Goal: Check status: Check status

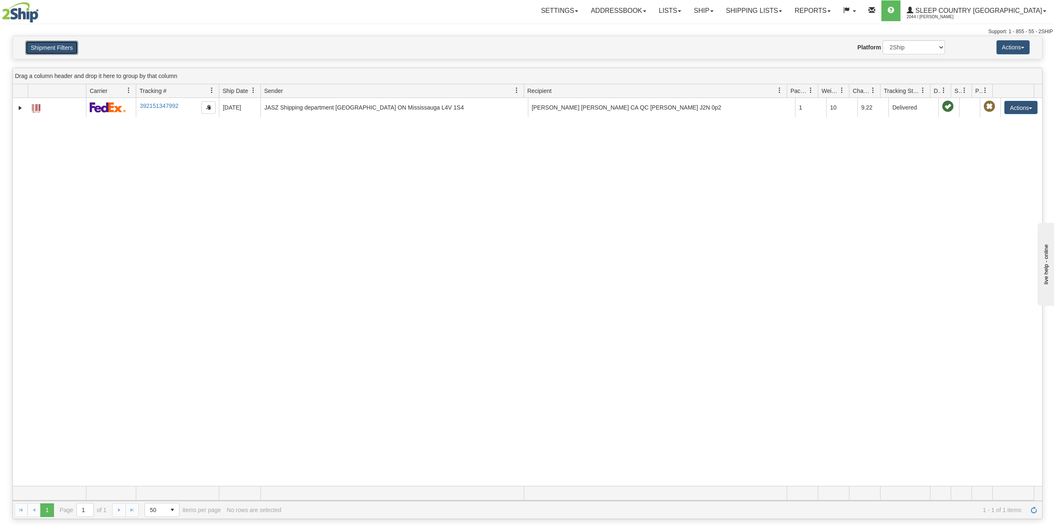
click at [46, 49] on button "Shipment Filters" at bounding box center [51, 48] width 53 height 14
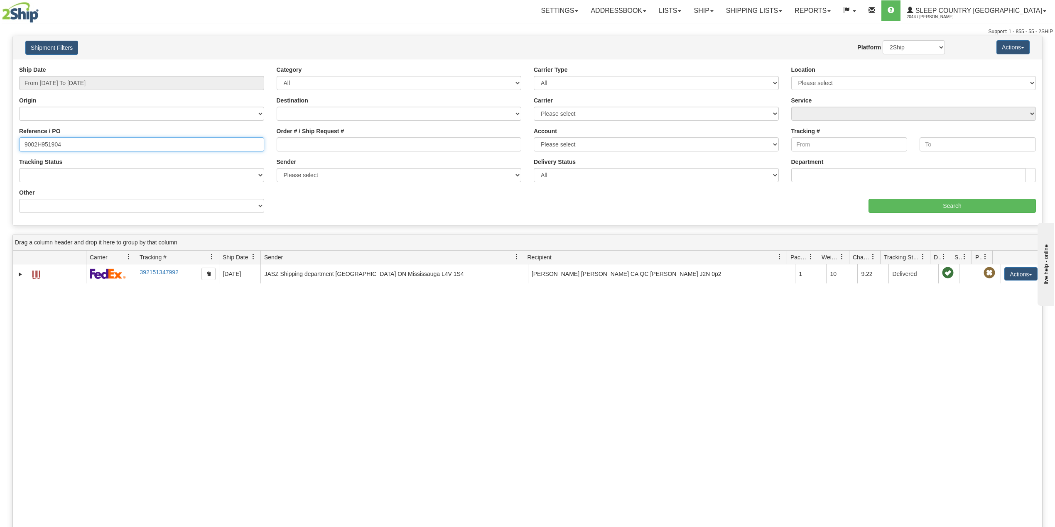
click at [41, 147] on input "9002H951904" at bounding box center [141, 144] width 245 height 14
paste input "0I002991"
click at [937, 210] on input "Search" at bounding box center [951, 206] width 167 height 14
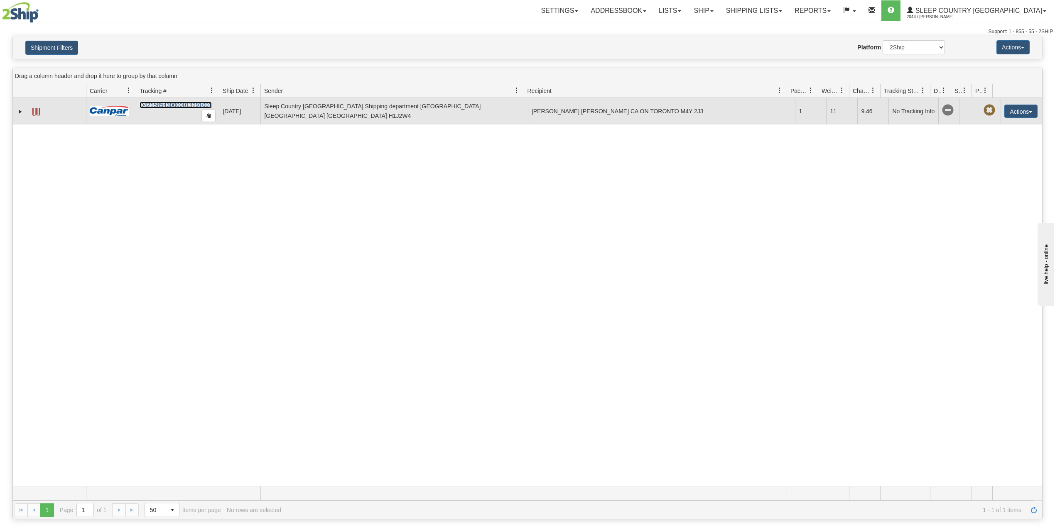
click at [169, 107] on link "D421585430000013291001" at bounding box center [176, 105] width 72 height 7
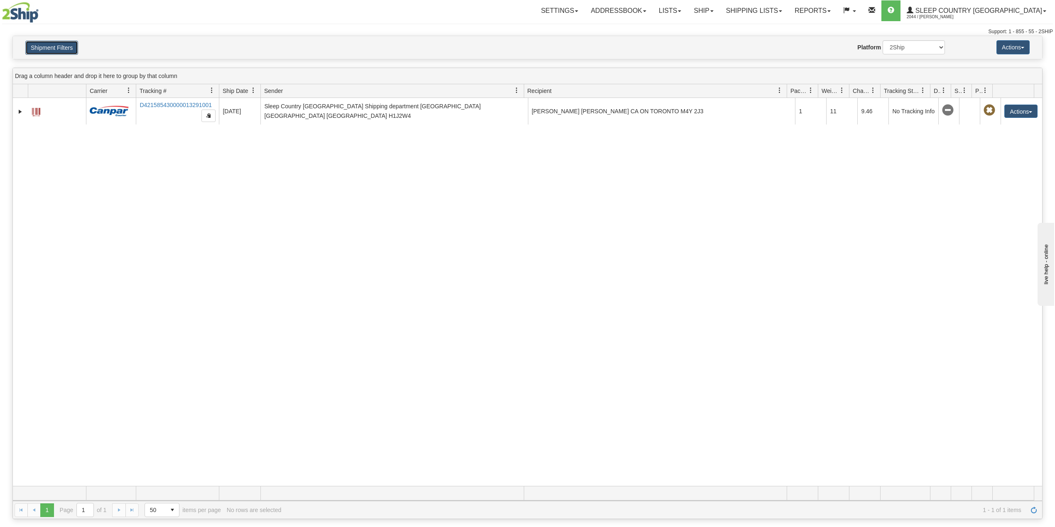
click at [62, 45] on button "Shipment Filters" at bounding box center [51, 48] width 53 height 14
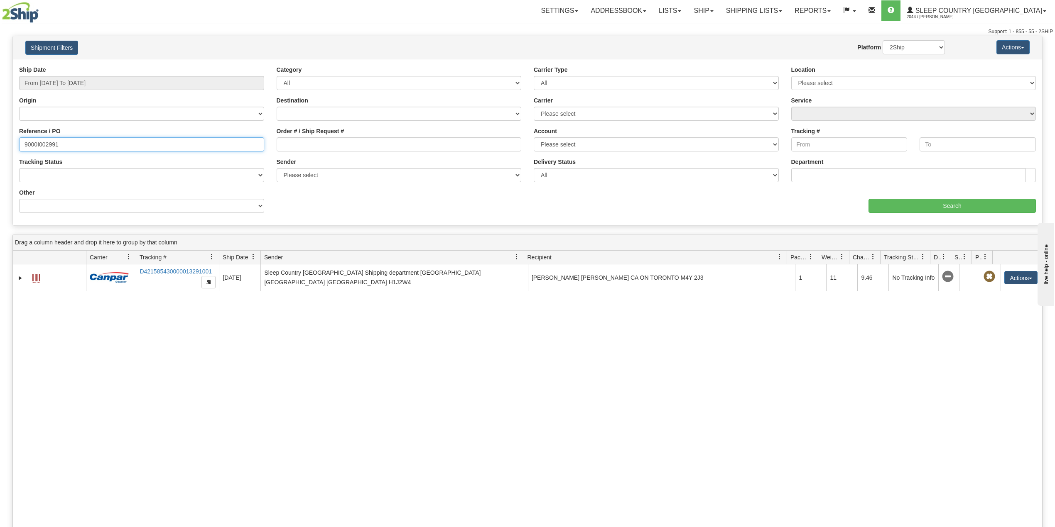
click at [50, 145] on input "9000I002991" at bounding box center [141, 144] width 245 height 14
paste input "2H971319"
type input "9002H971319"
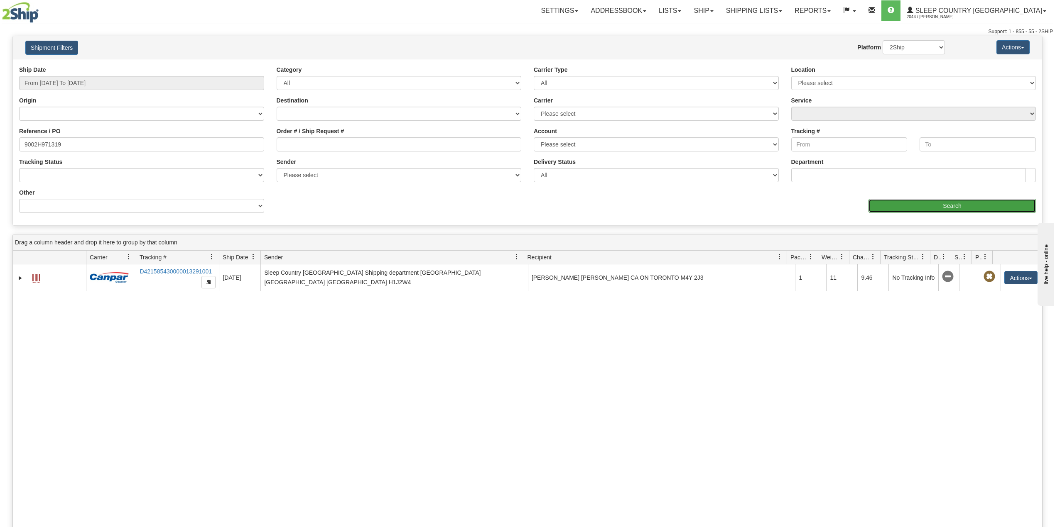
click at [908, 206] on input "Search" at bounding box center [951, 206] width 167 height 14
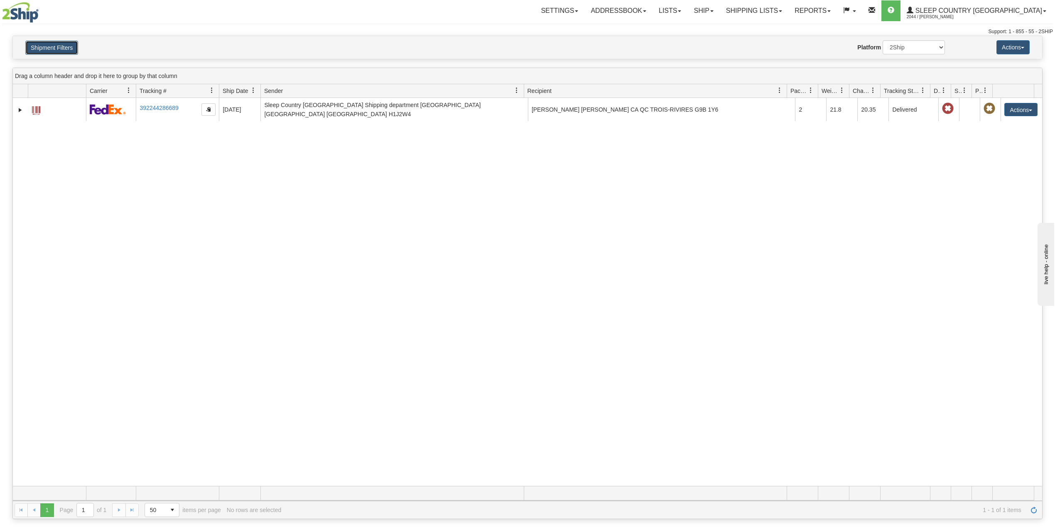
click at [50, 45] on button "Shipment Filters" at bounding box center [51, 48] width 53 height 14
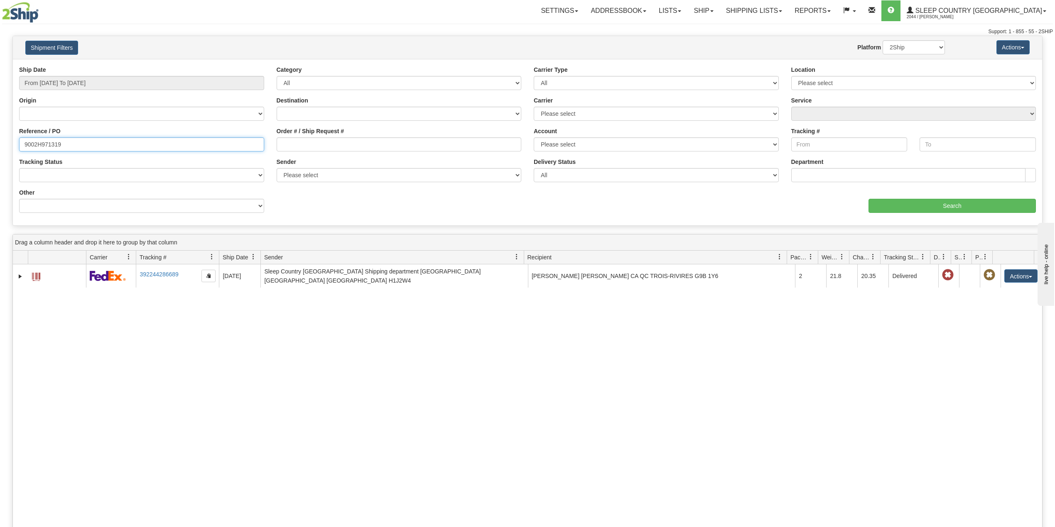
click at [78, 144] on input "9002H971319" at bounding box center [141, 144] width 245 height 14
click at [164, 32] on div "Support: 1 - 855 - 55 - 2SHIP" at bounding box center [527, 31] width 1050 height 7
click at [101, 138] on input "9002H971319" at bounding box center [141, 144] width 245 height 14
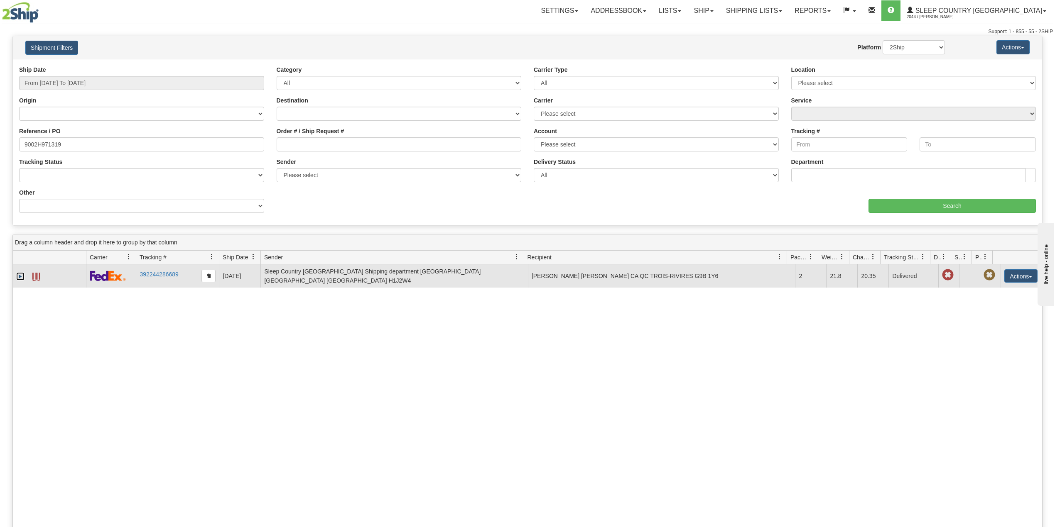
click at [17, 274] on link "Expand" at bounding box center [20, 276] width 8 height 8
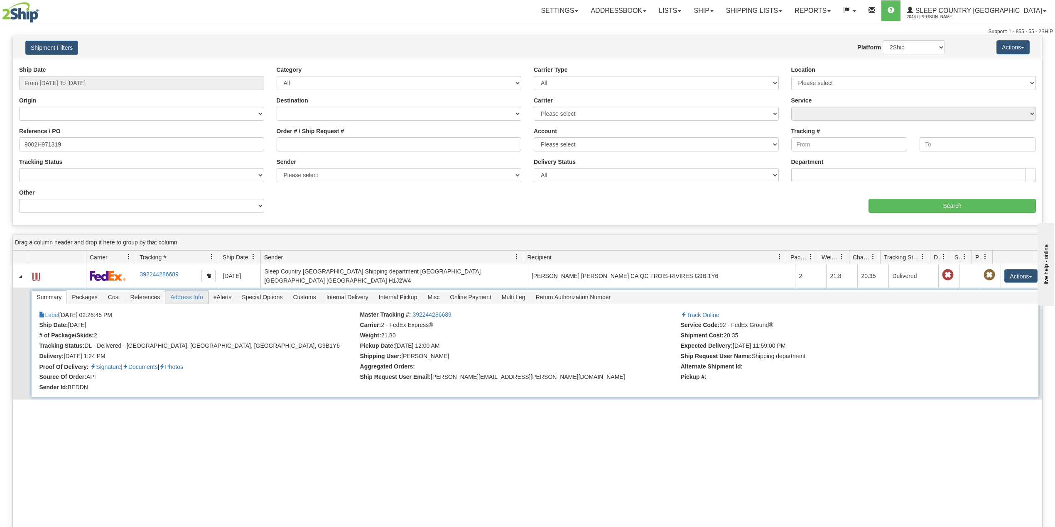
click at [180, 293] on span "Address Info" at bounding box center [186, 297] width 43 height 13
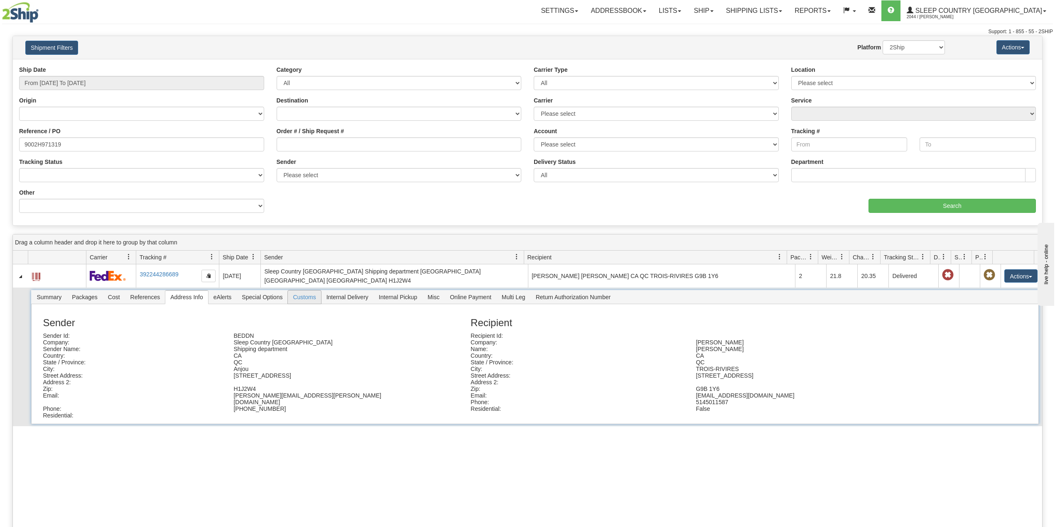
click at [308, 296] on span "Customs" at bounding box center [304, 297] width 33 height 13
